Goal: Find specific page/section: Find specific page/section

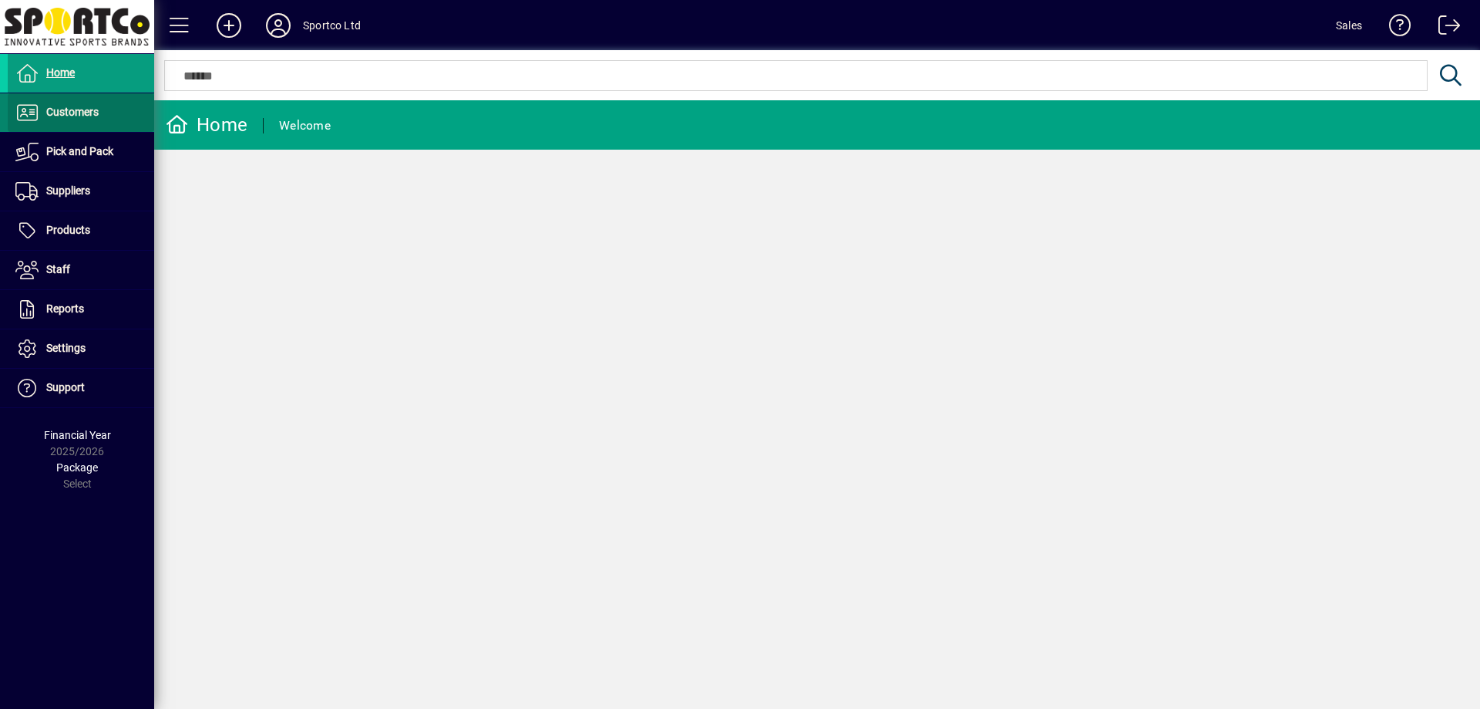
click at [75, 113] on span "Customers" at bounding box center [72, 112] width 52 height 12
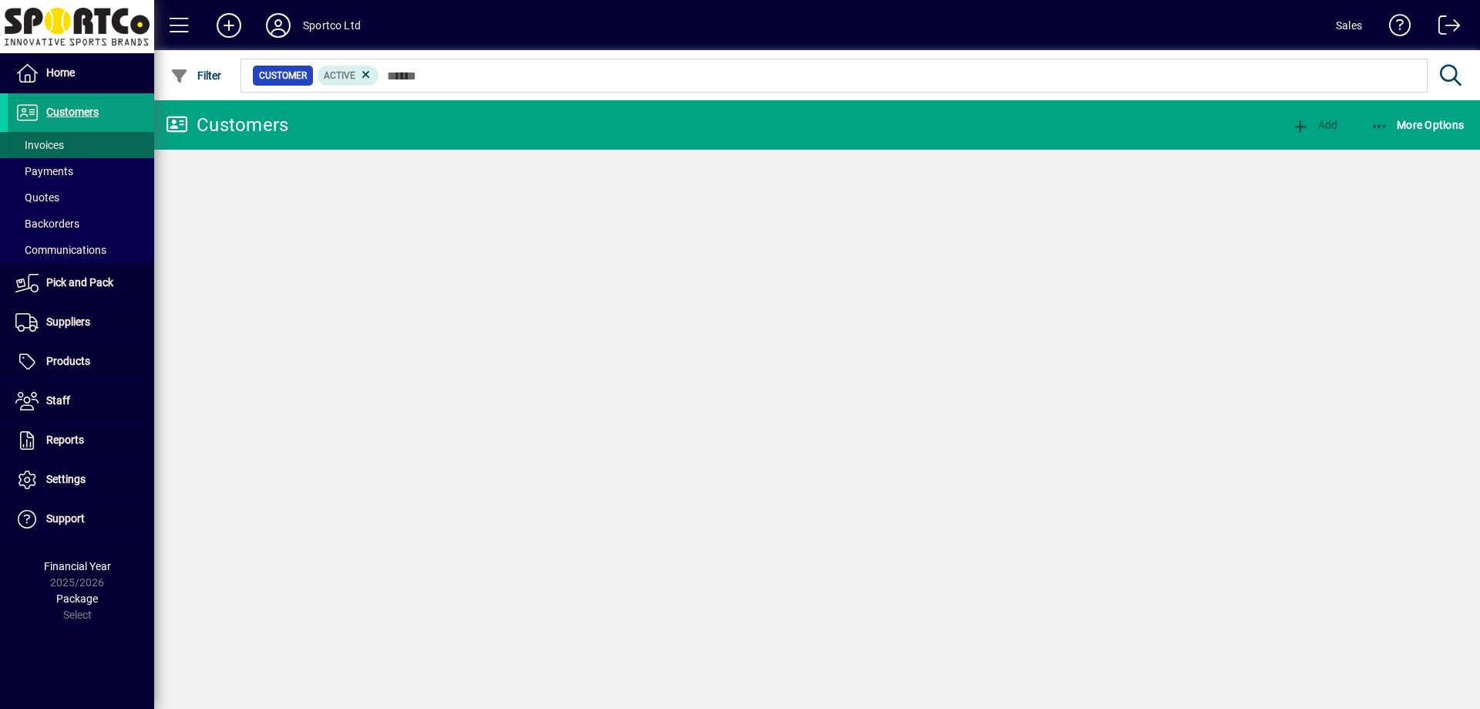
click at [54, 141] on span "Invoices" at bounding box center [39, 145] width 49 height 12
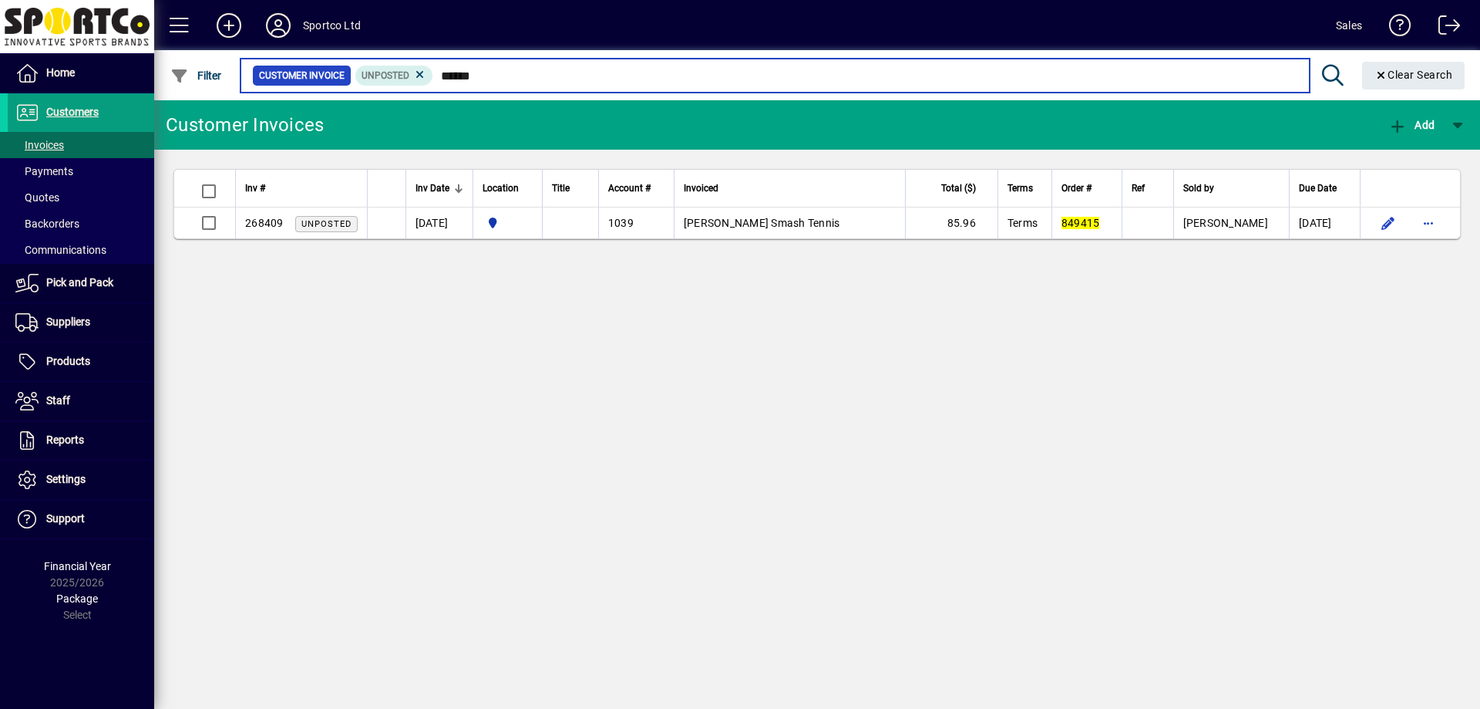
type input "******"
